Goal: Navigation & Orientation: Find specific page/section

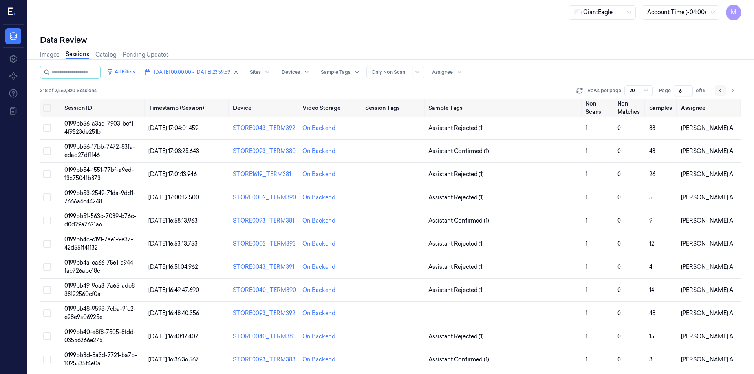
click at [716, 90] on button "Go to previous page" at bounding box center [719, 90] width 11 height 11
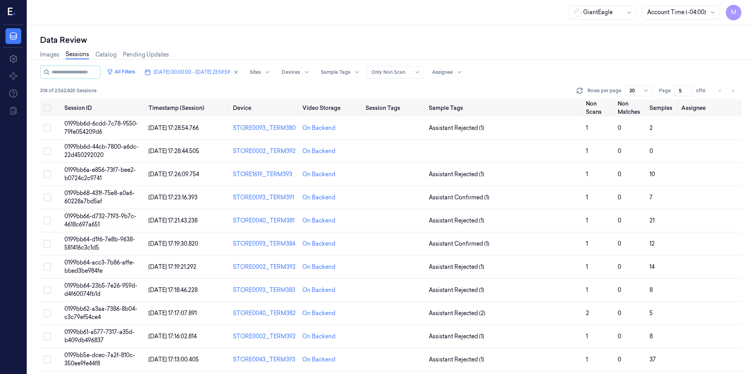
click at [377, 31] on div "Data Review Images Sessions Catalog Pending Updates All Filters [DATE] 00:00:00…" at bounding box center [390, 199] width 726 height 349
drag, startPoint x: 340, startPoint y: 133, endPoint x: 301, endPoint y: 130, distance: 39.7
click at [301, 130] on td "On Backend" at bounding box center [330, 128] width 63 height 23
copy div "On Backend"
click at [718, 91] on icon "Go to previous page" at bounding box center [719, 91] width 5 height 6
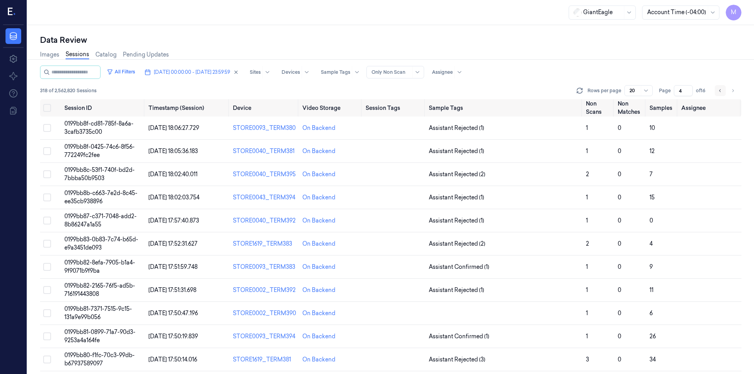
click at [723, 91] on button "Go to previous page" at bounding box center [719, 90] width 11 height 11
click at [718, 92] on icon "Go to previous page" at bounding box center [719, 91] width 5 height 6
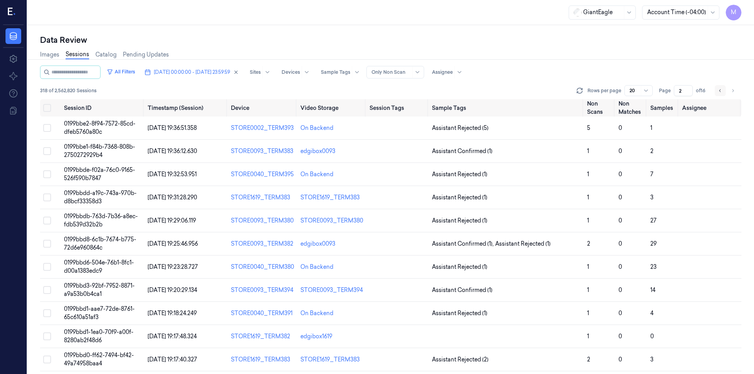
click at [719, 89] on icon "Go to previous page" at bounding box center [719, 91] width 5 height 6
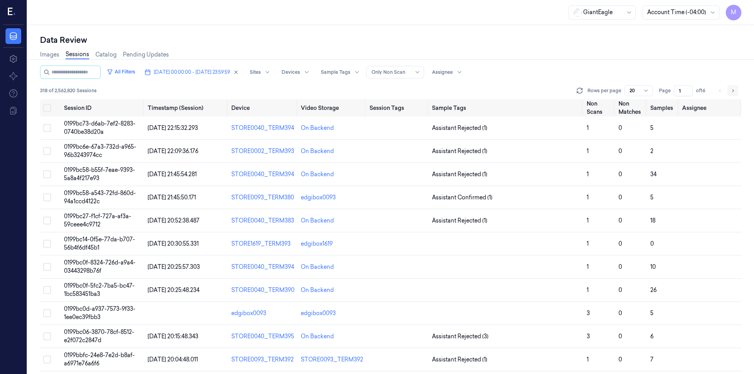
click at [730, 94] on button "Go to next page" at bounding box center [732, 90] width 11 height 11
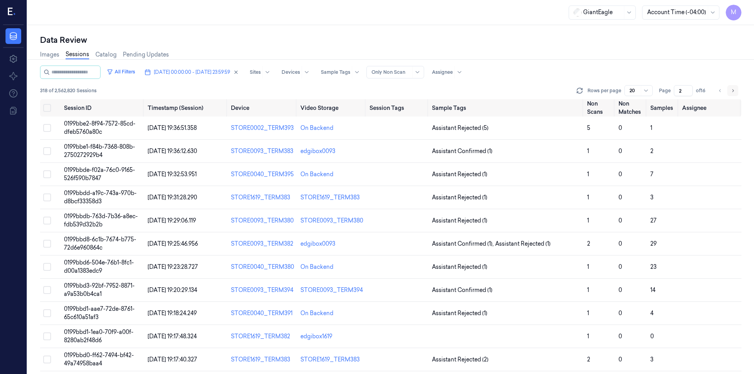
click at [728, 88] on button "Go to next page" at bounding box center [732, 90] width 11 height 11
type input "3"
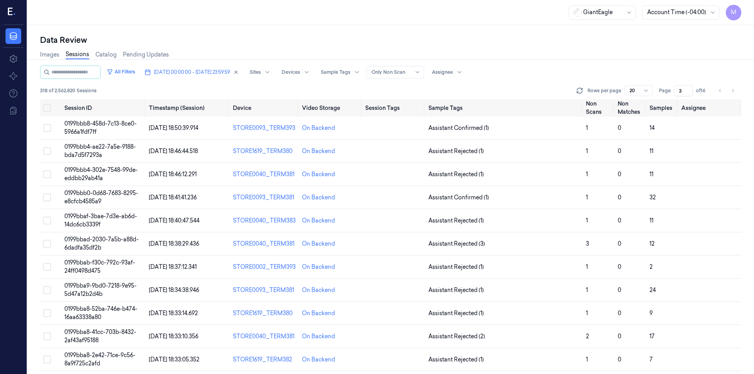
click at [584, 61] on div "Images Sessions Catalog Pending Updates" at bounding box center [390, 56] width 701 height 20
